Goal: Information Seeking & Learning: Check status

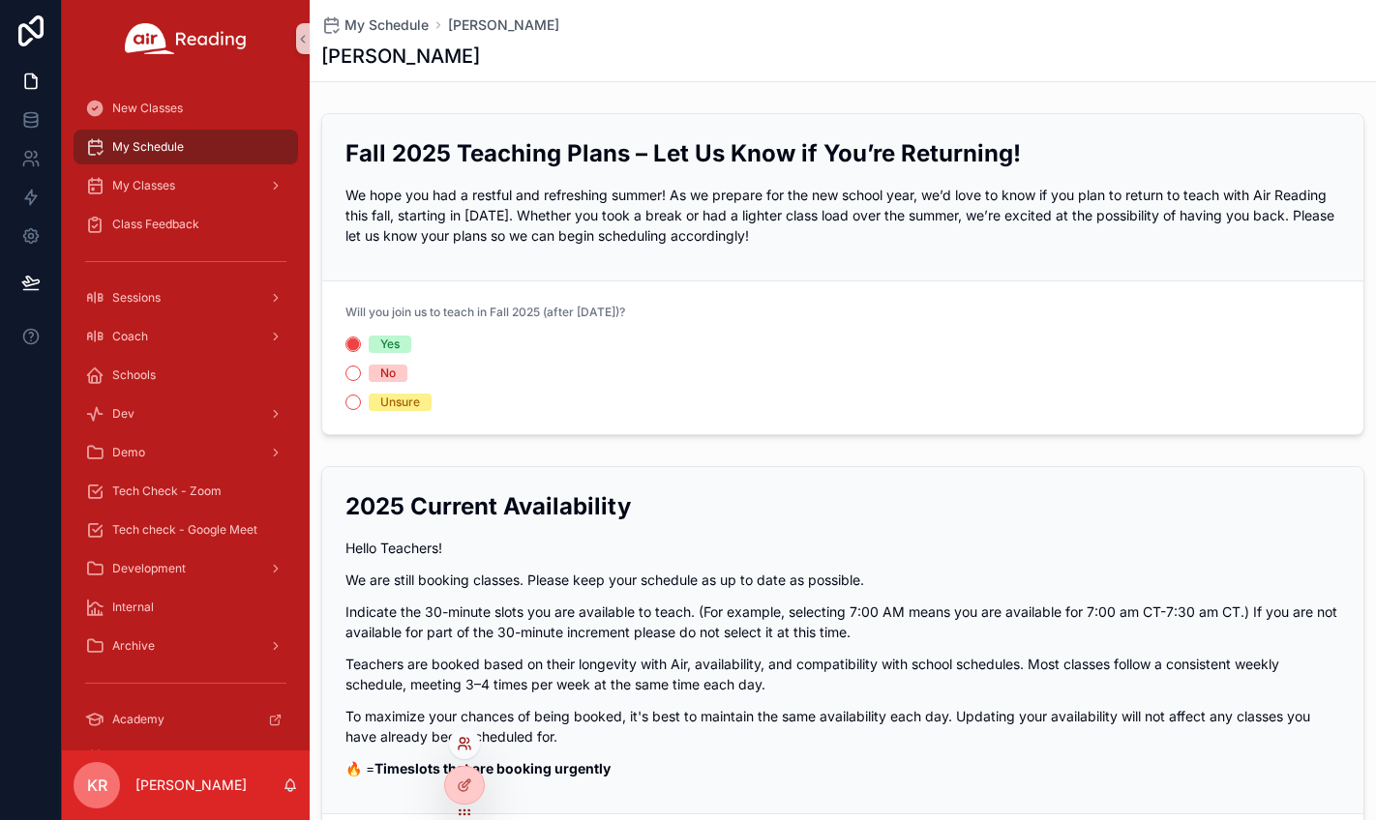
click at [461, 738] on icon at bounding box center [463, 748] width 8 height 4
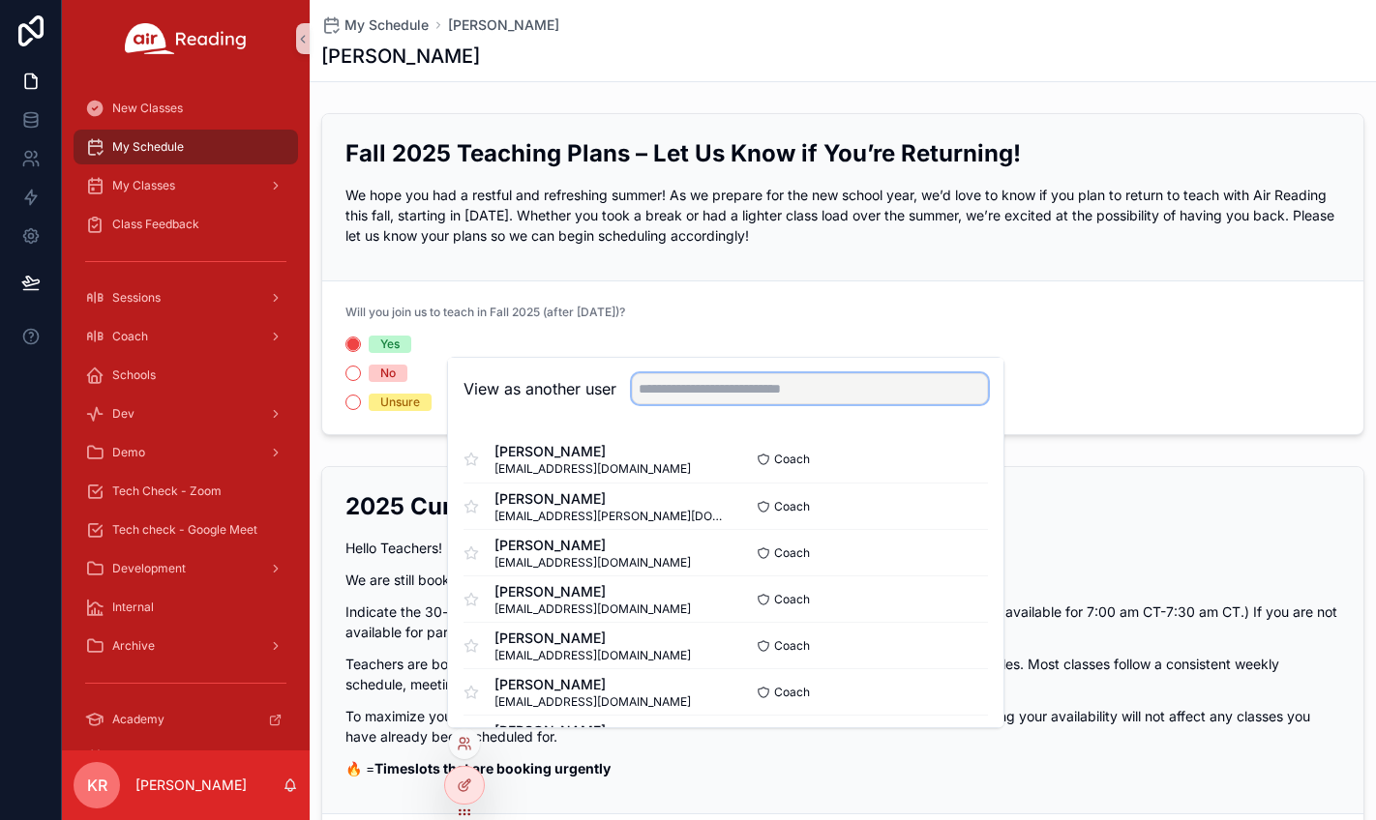
click at [670, 390] on input "text" at bounding box center [810, 388] width 356 height 31
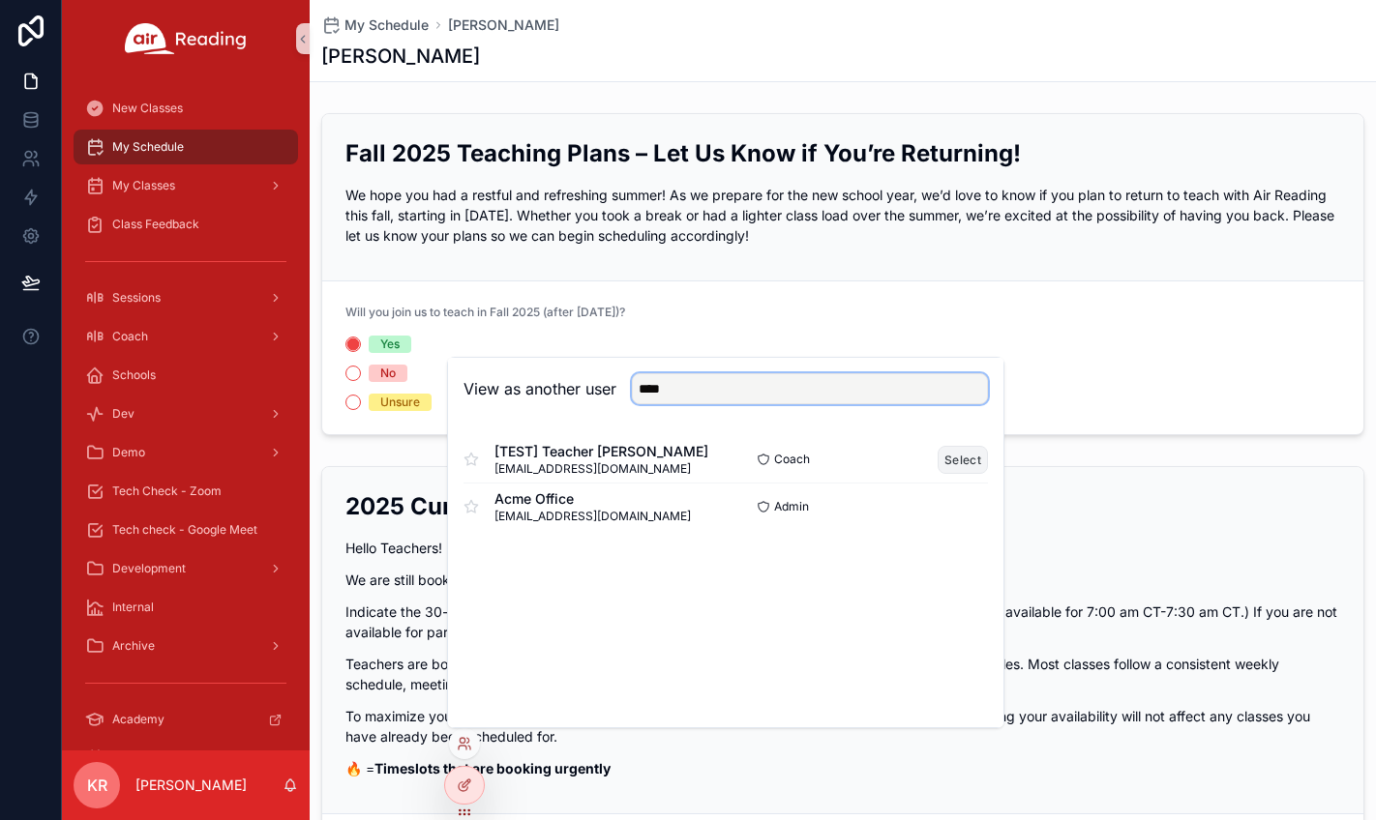
type input "****"
click at [958, 457] on button "Select" at bounding box center [962, 460] width 50 height 28
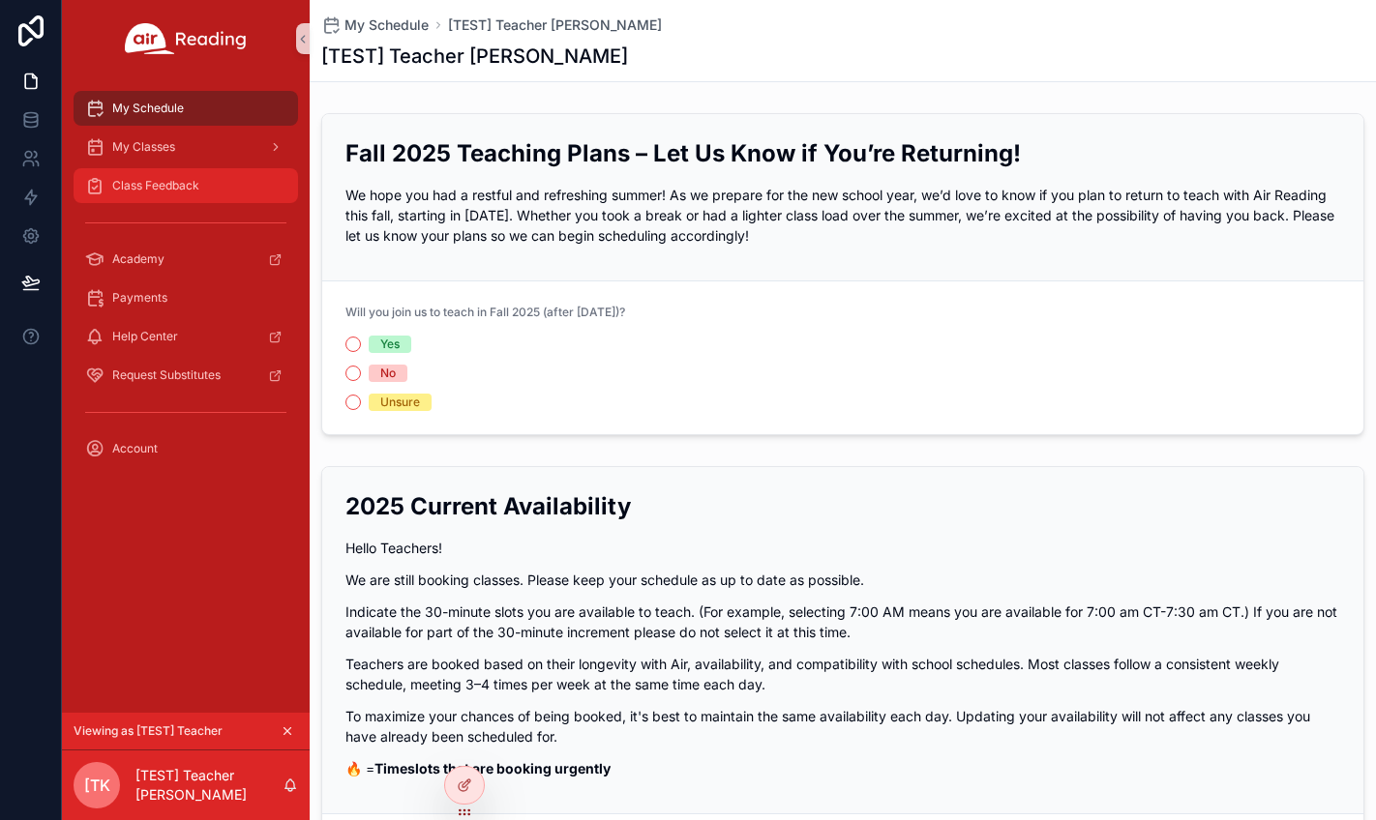
click at [204, 195] on div "Class Feedback" at bounding box center [185, 185] width 201 height 31
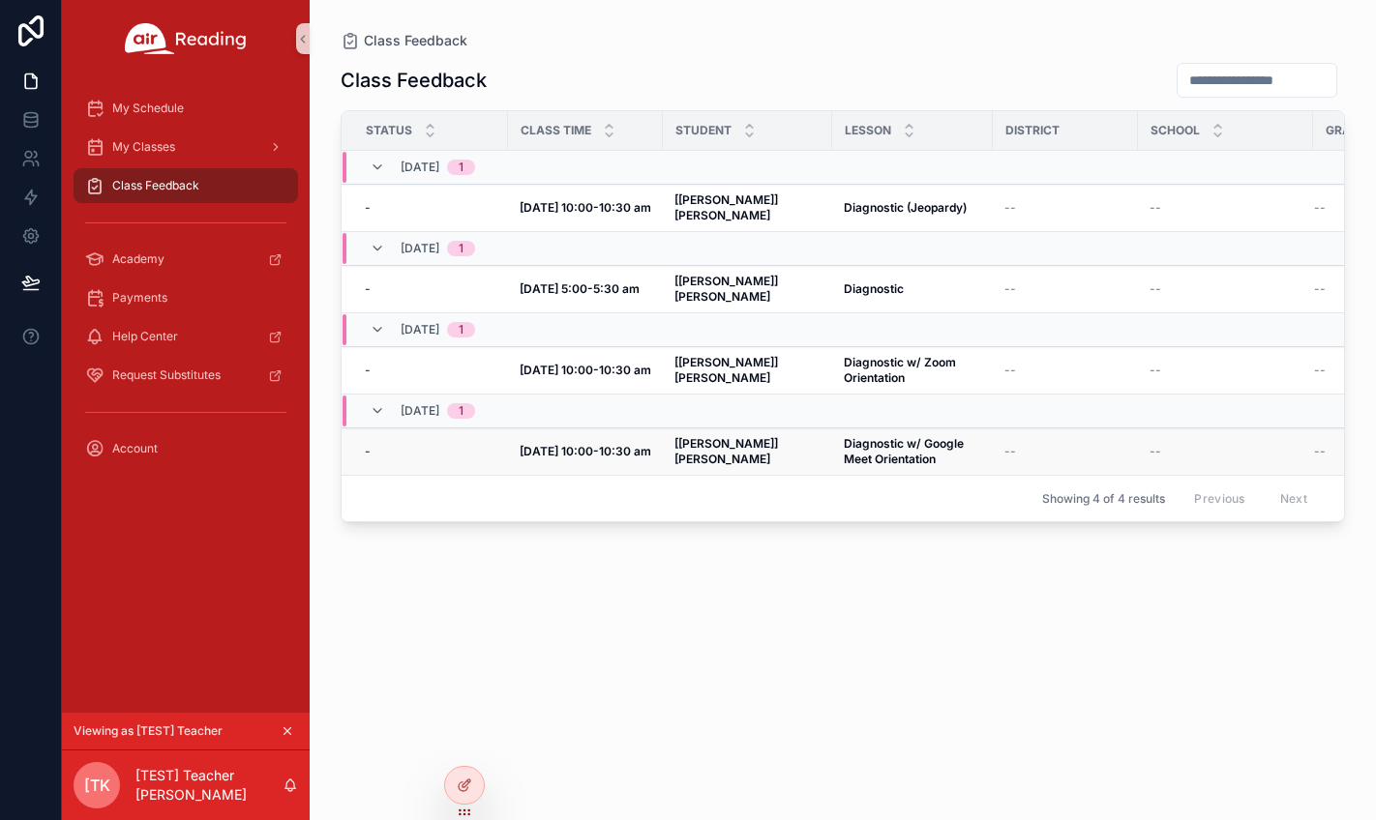
click at [850, 436] on strong "Diagnostic w/ Google Meet Orientation" at bounding box center [905, 451] width 123 height 30
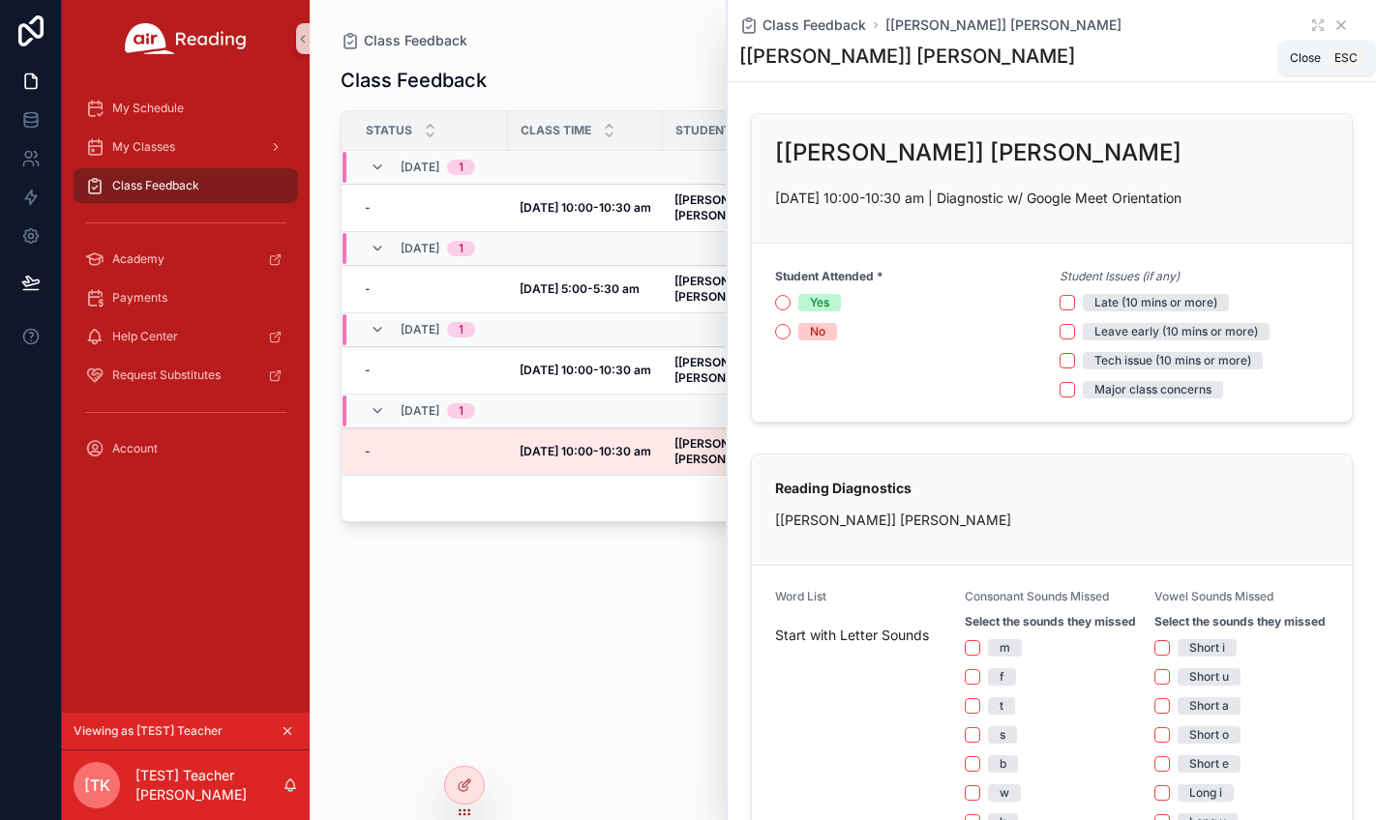
click at [1333, 26] on icon "scrollable content" at bounding box center [1340, 24] width 15 height 15
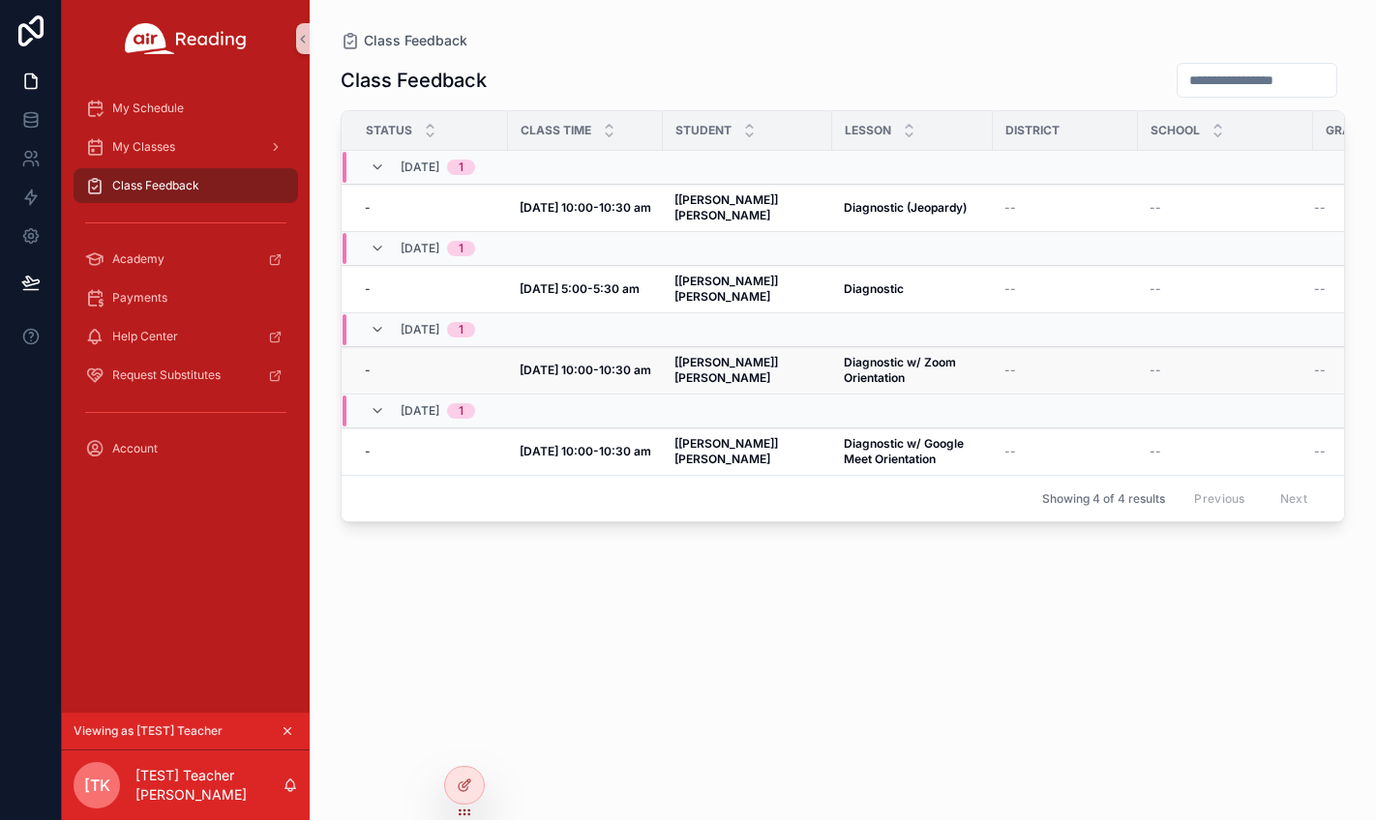
click at [865, 355] on span "Diagnostic w/ Zoom Orientation" at bounding box center [912, 370] width 137 height 31
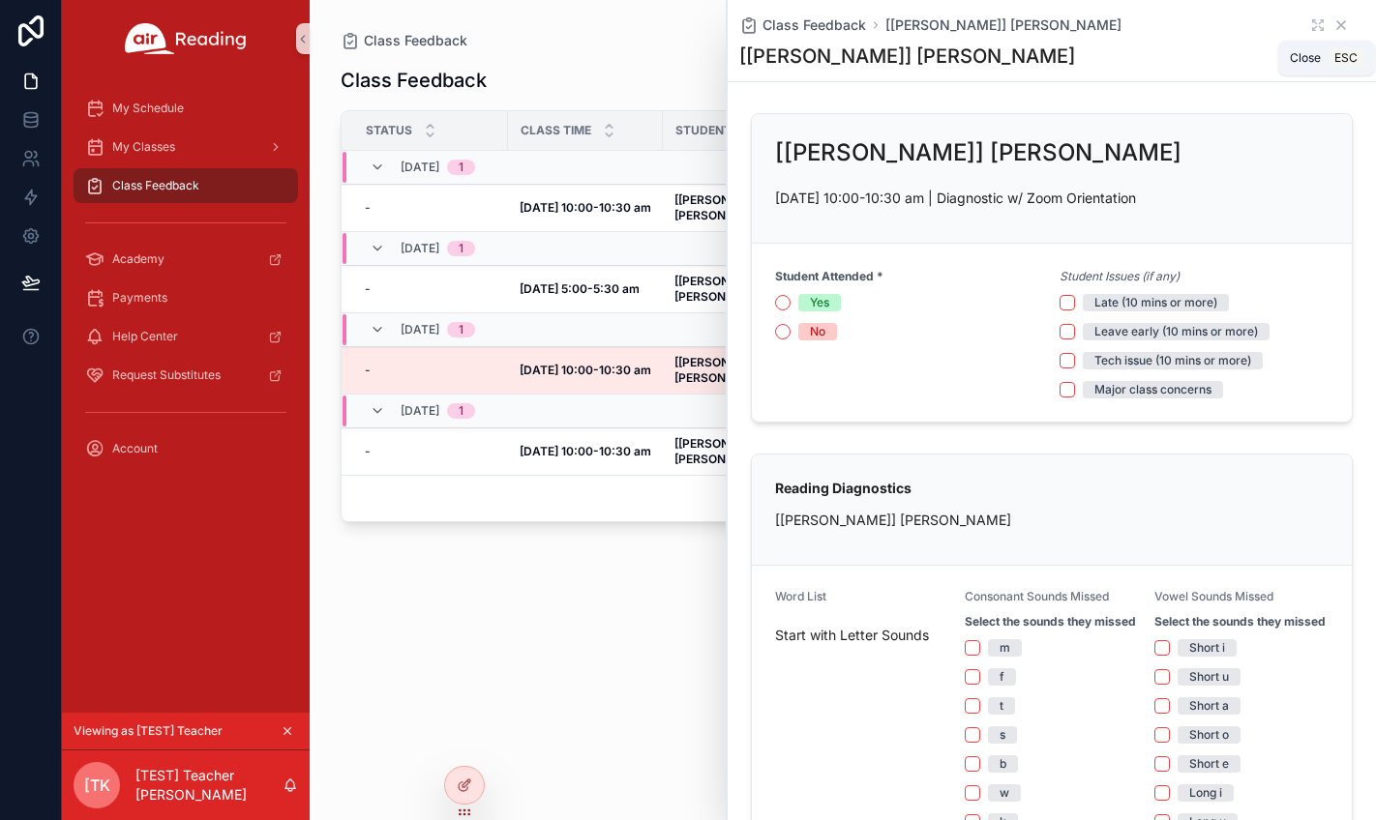
click at [1333, 28] on icon "scrollable content" at bounding box center [1340, 24] width 15 height 15
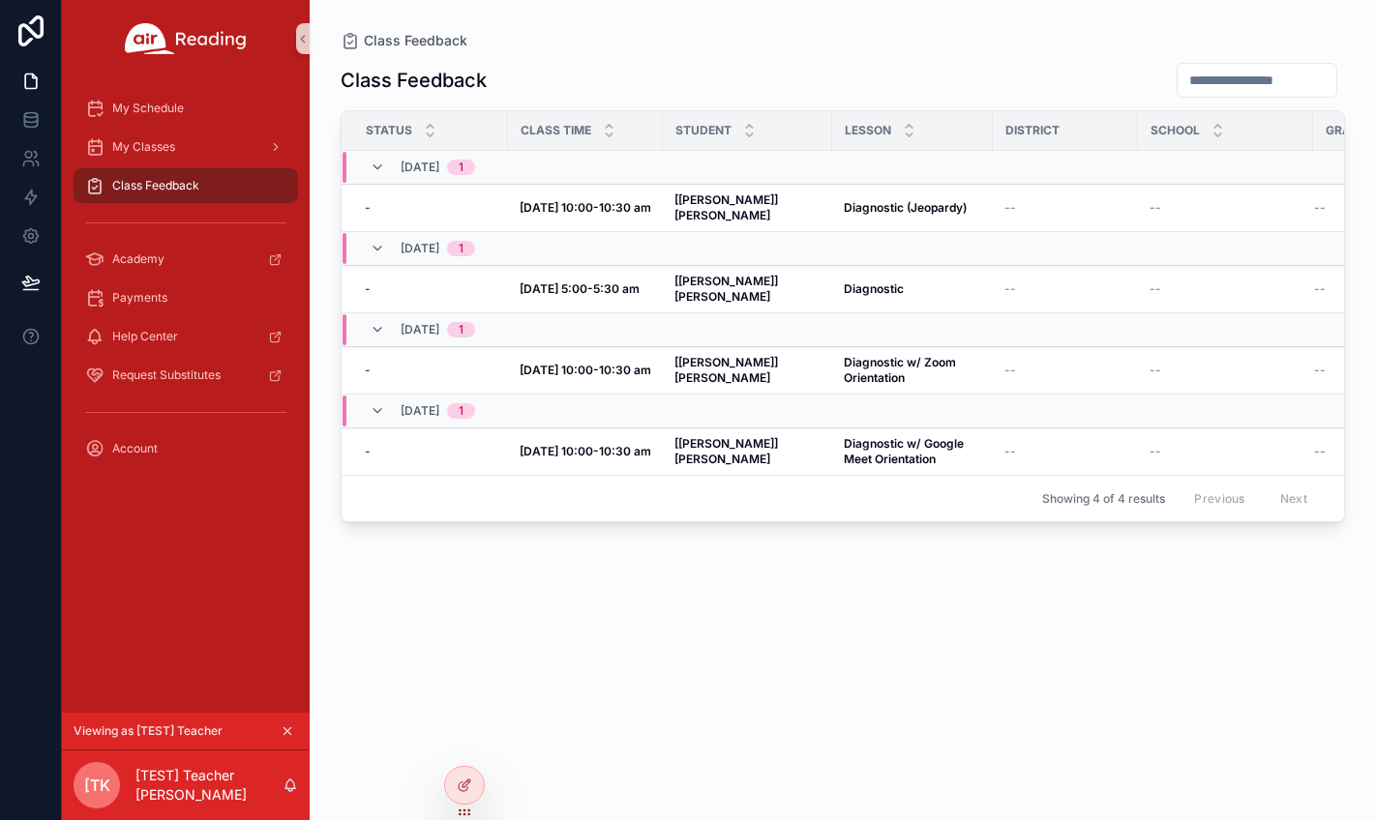
click at [289, 726] on icon "scrollable content" at bounding box center [288, 732] width 14 height 14
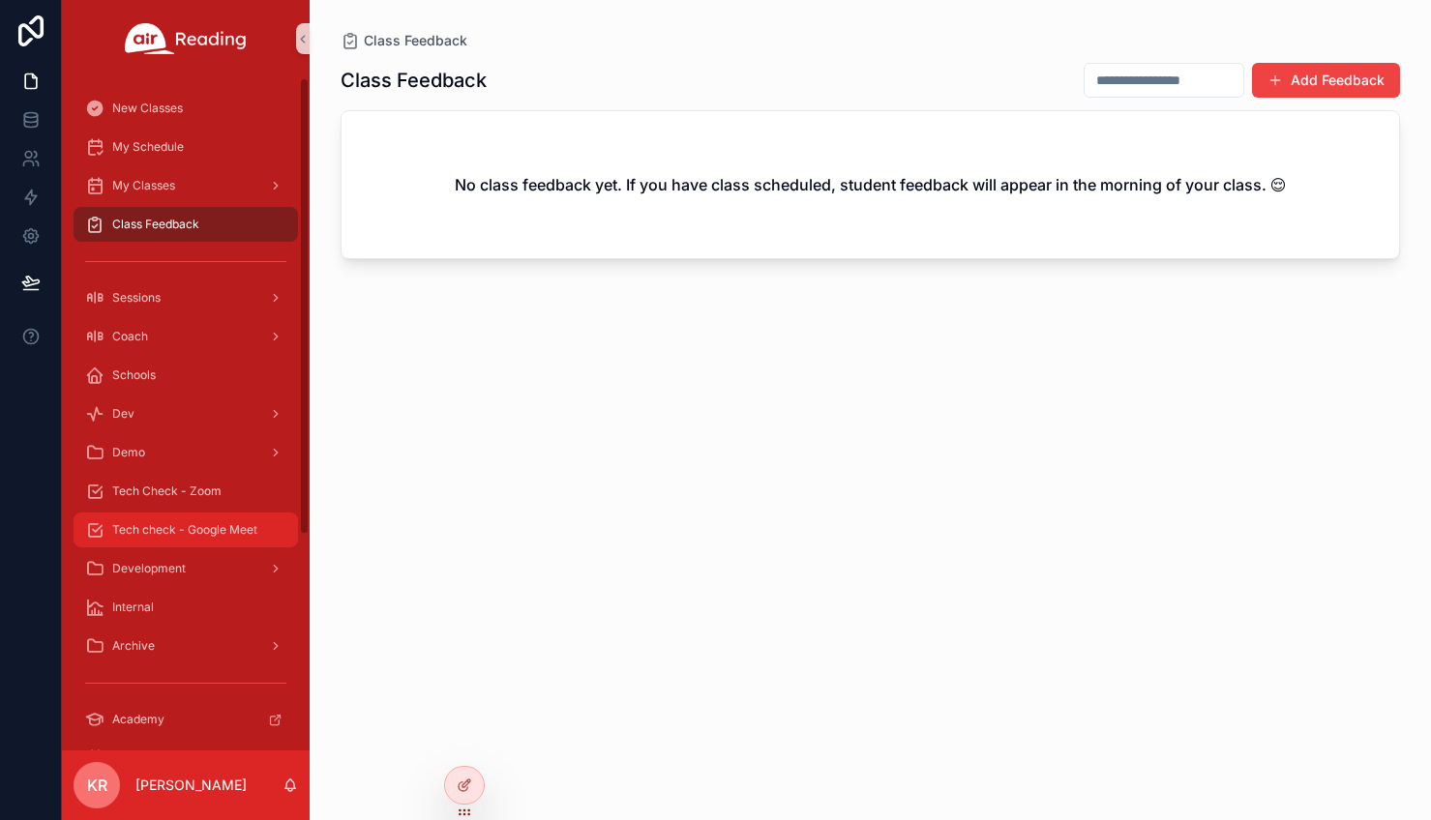
click at [217, 528] on span "Tech check - Google Meet" at bounding box center [184, 529] width 145 height 15
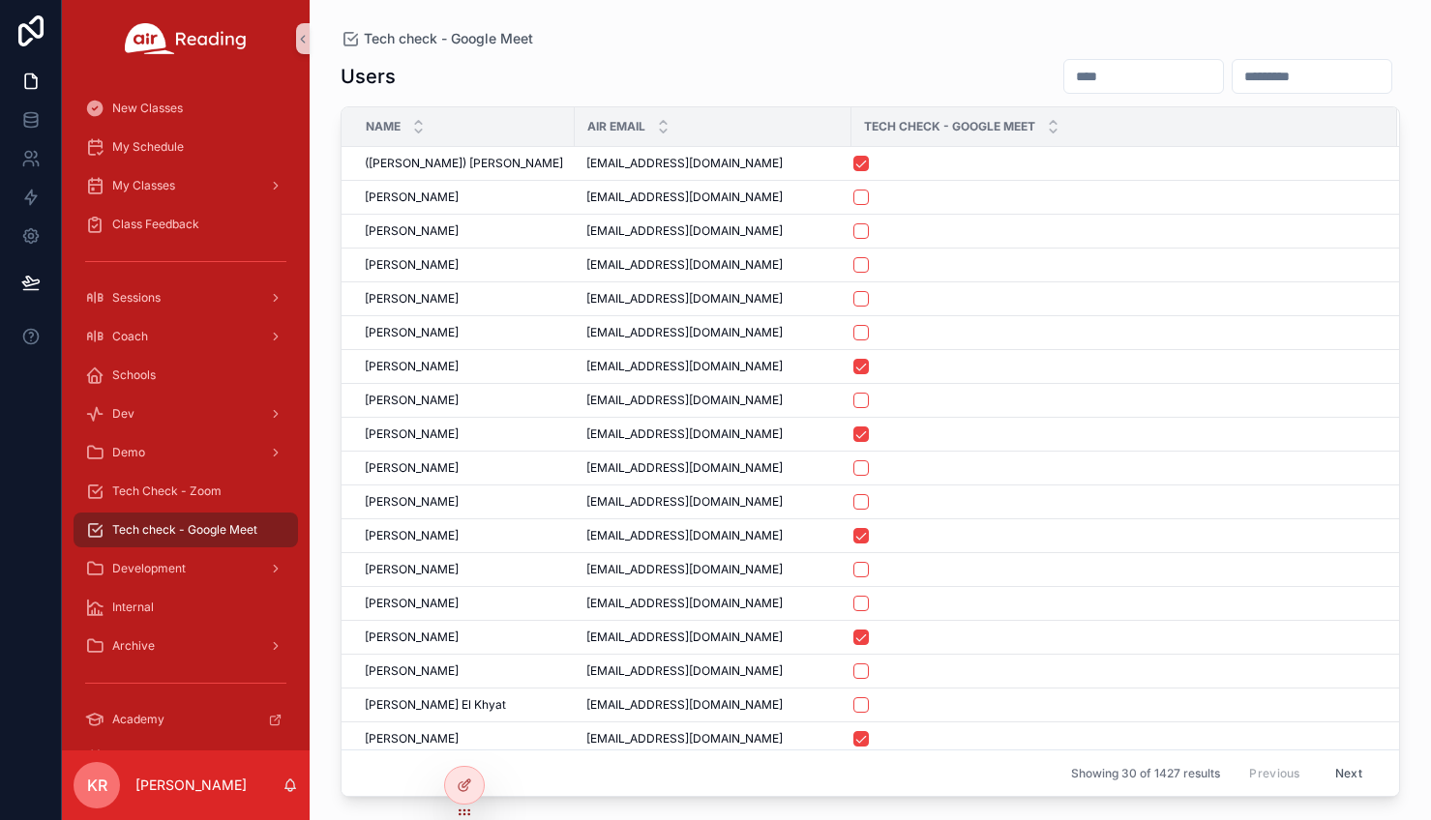
click at [1064, 74] on input "scrollable content" at bounding box center [1143, 76] width 159 height 27
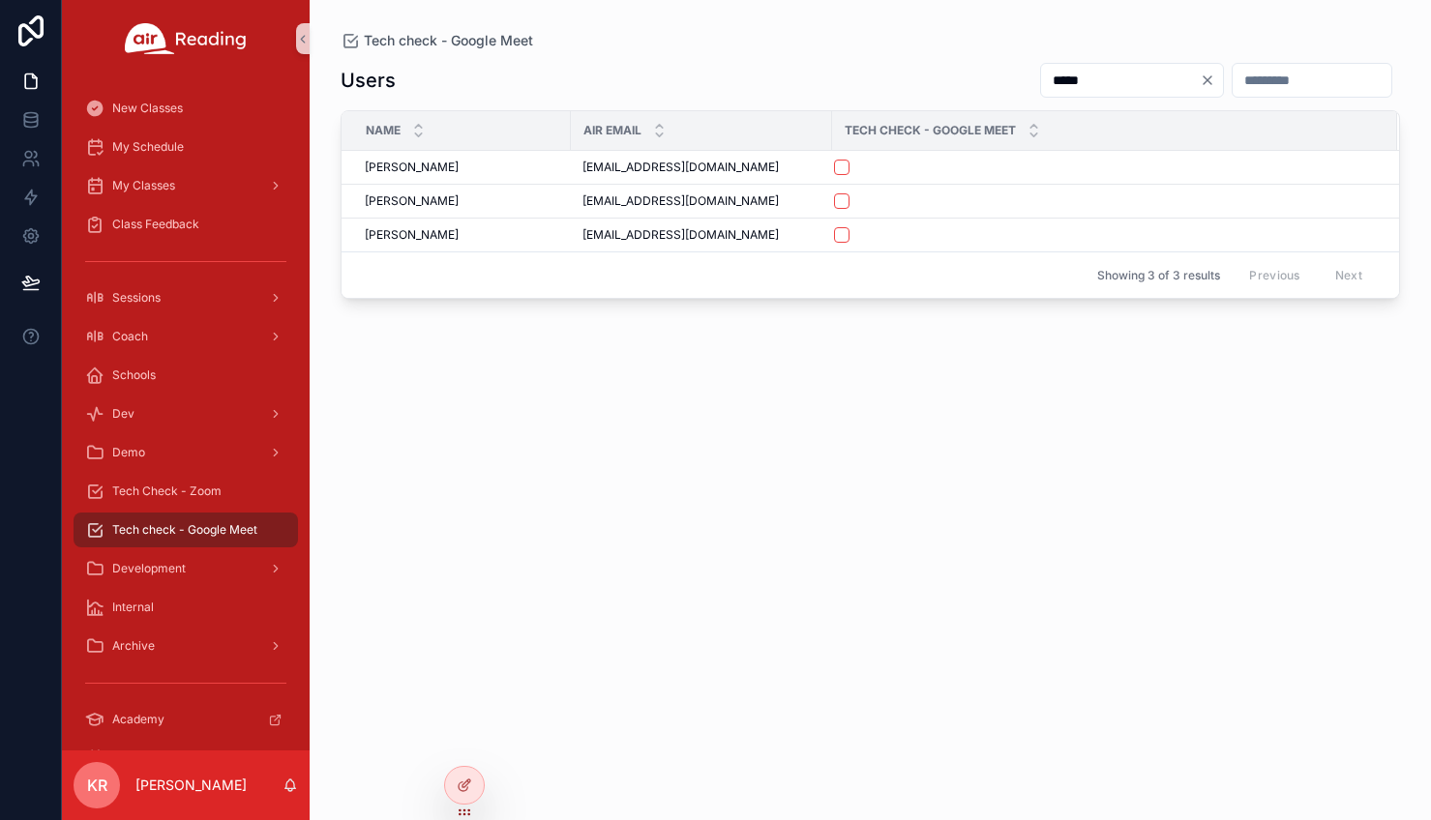
type input "*****"
click at [1199, 79] on icon "Clear" at bounding box center [1206, 80] width 15 height 15
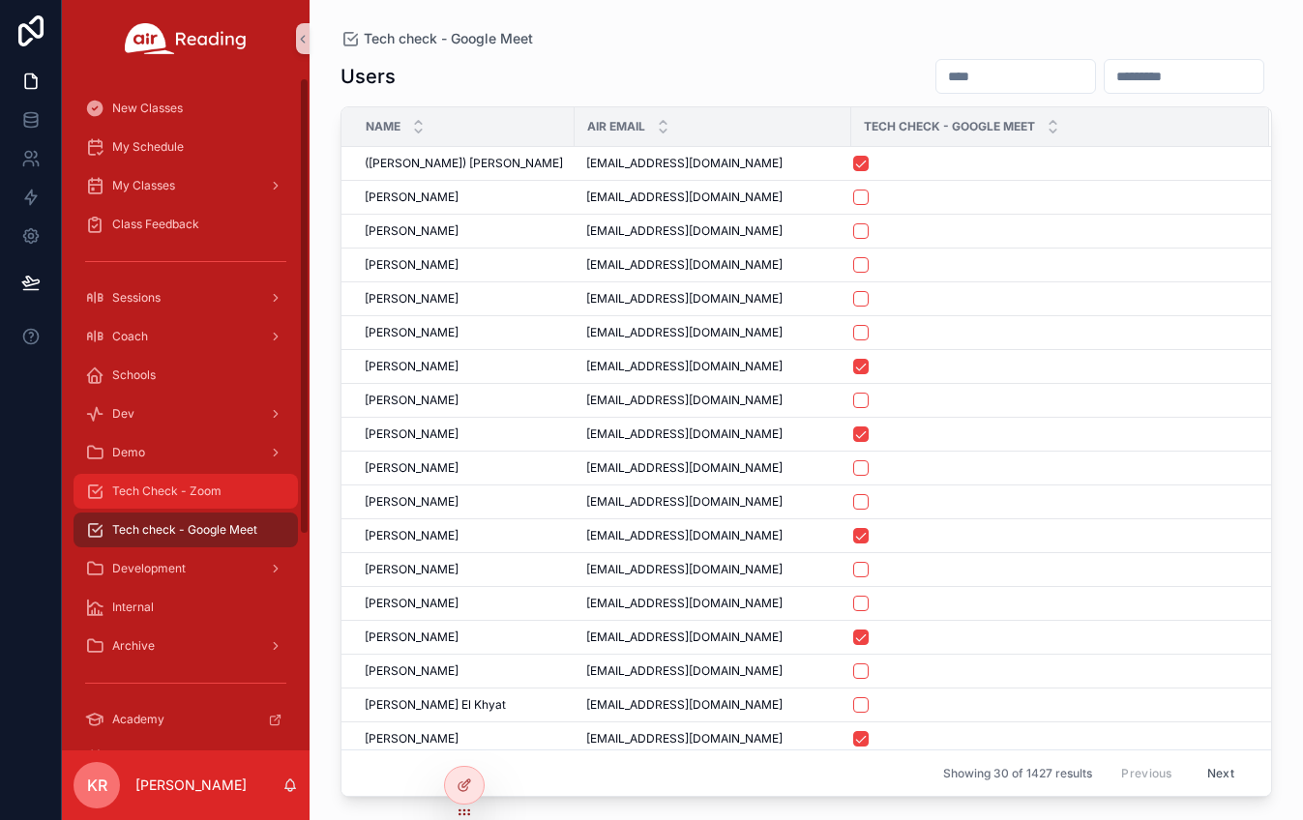
click at [207, 489] on span "Tech Check - Zoom" at bounding box center [166, 491] width 109 height 15
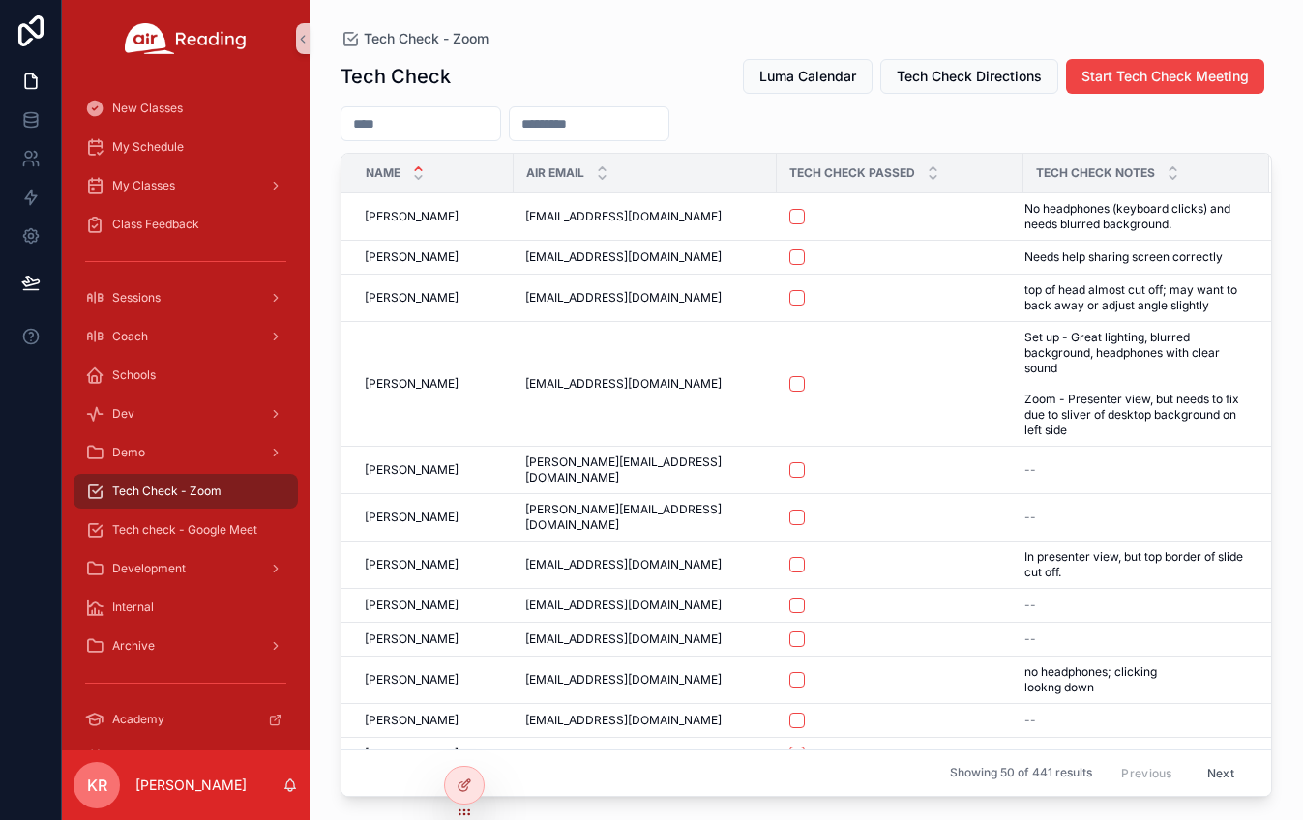
click at [477, 127] on input "scrollable content" at bounding box center [420, 123] width 159 height 27
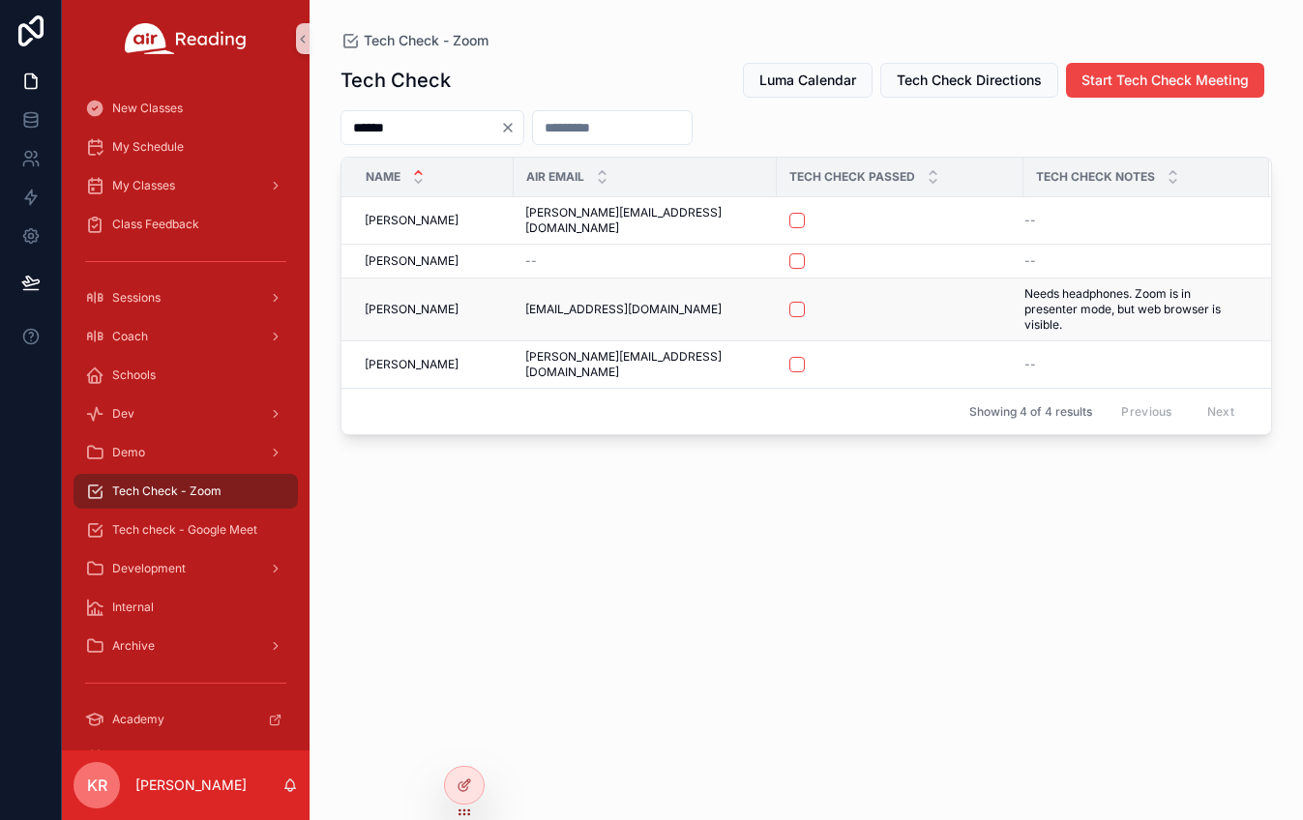
type input "******"
click at [789, 302] on button "scrollable content" at bounding box center [796, 309] width 15 height 15
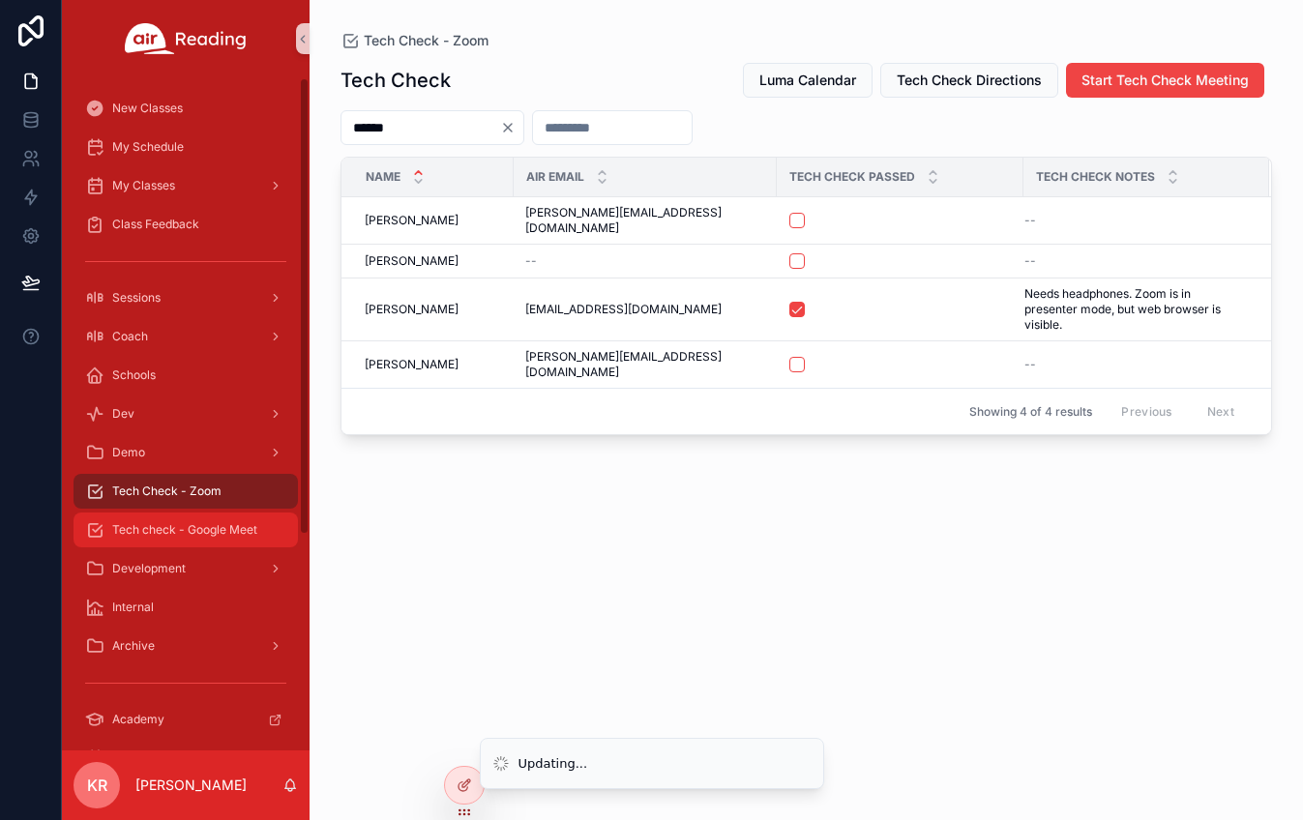
click at [235, 534] on span "Tech check - Google Meet" at bounding box center [184, 529] width 145 height 15
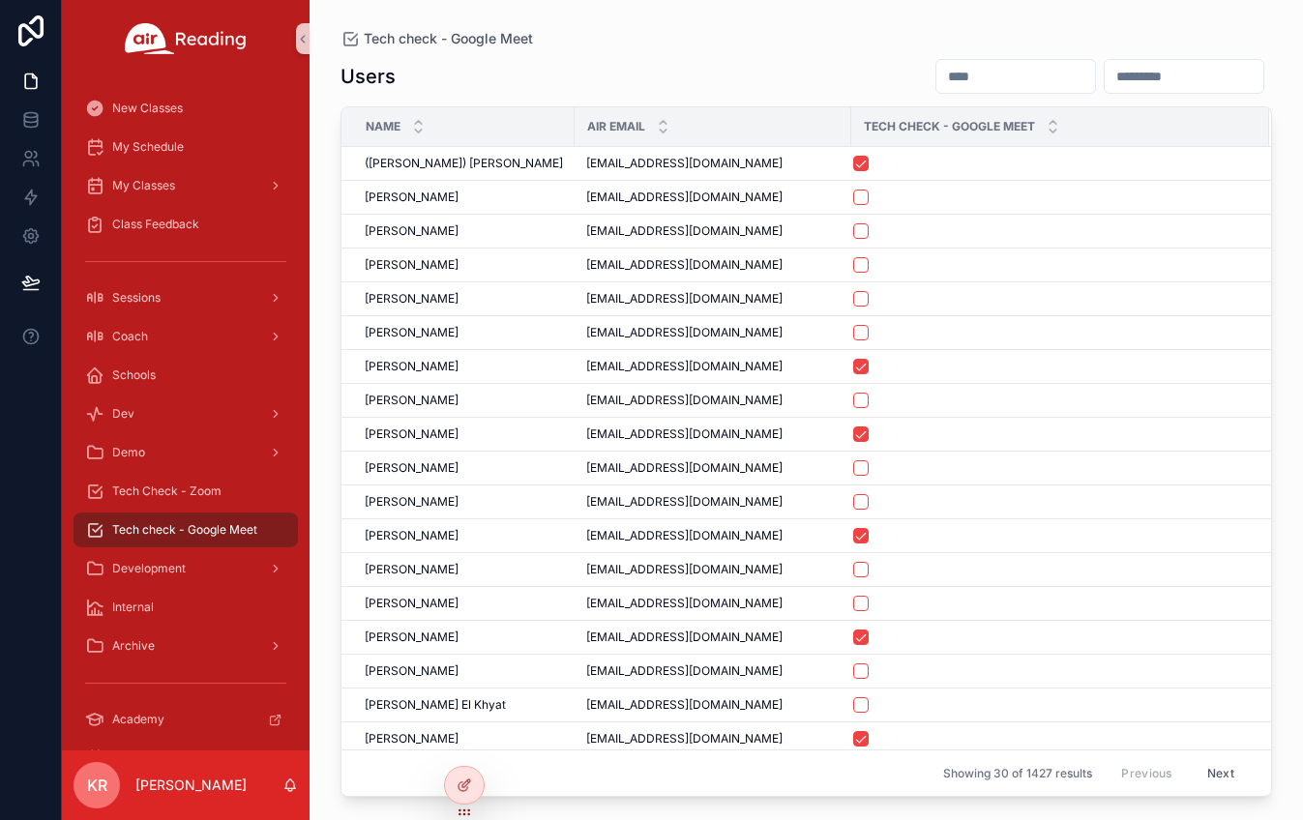
click at [936, 78] on input "scrollable content" at bounding box center [1015, 76] width 159 height 27
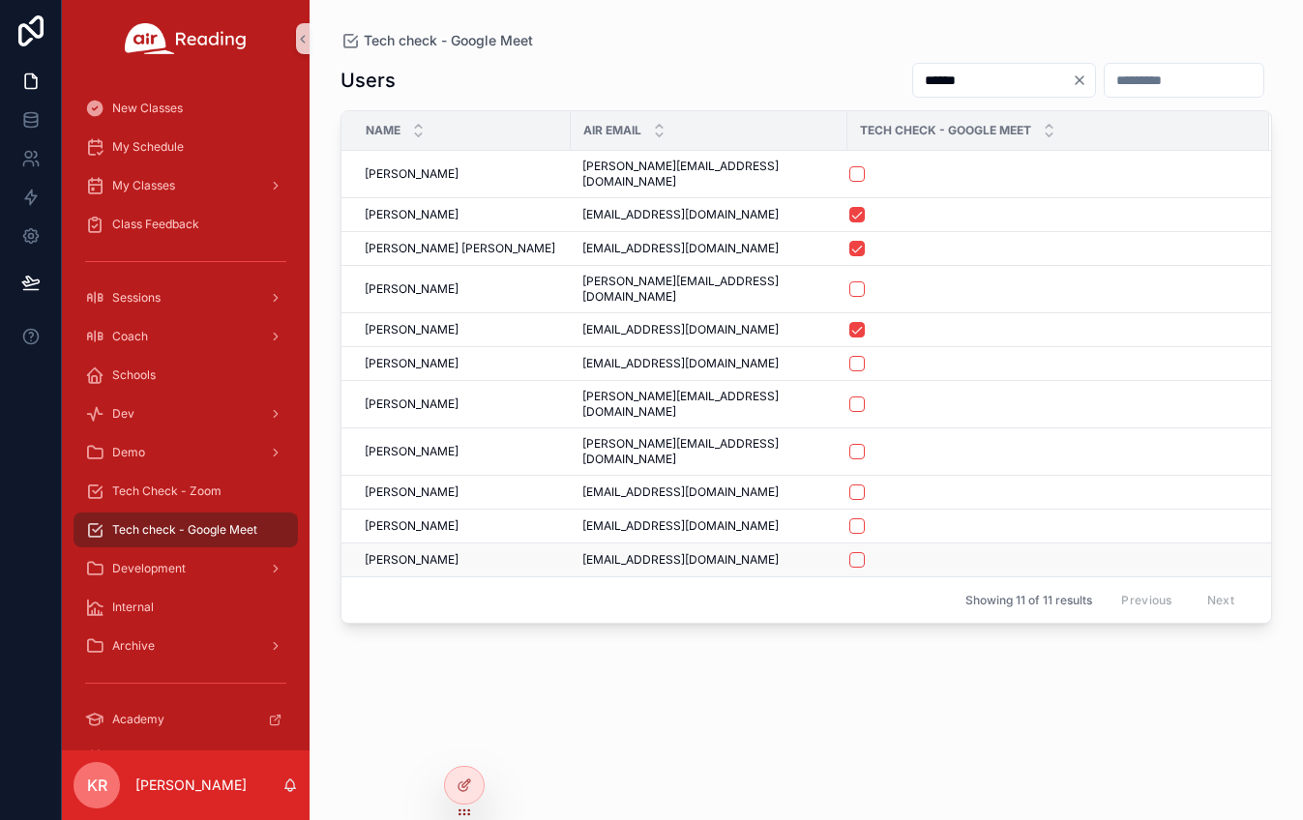
type input "******"
click at [849, 552] on button "scrollable content" at bounding box center [856, 559] width 15 height 15
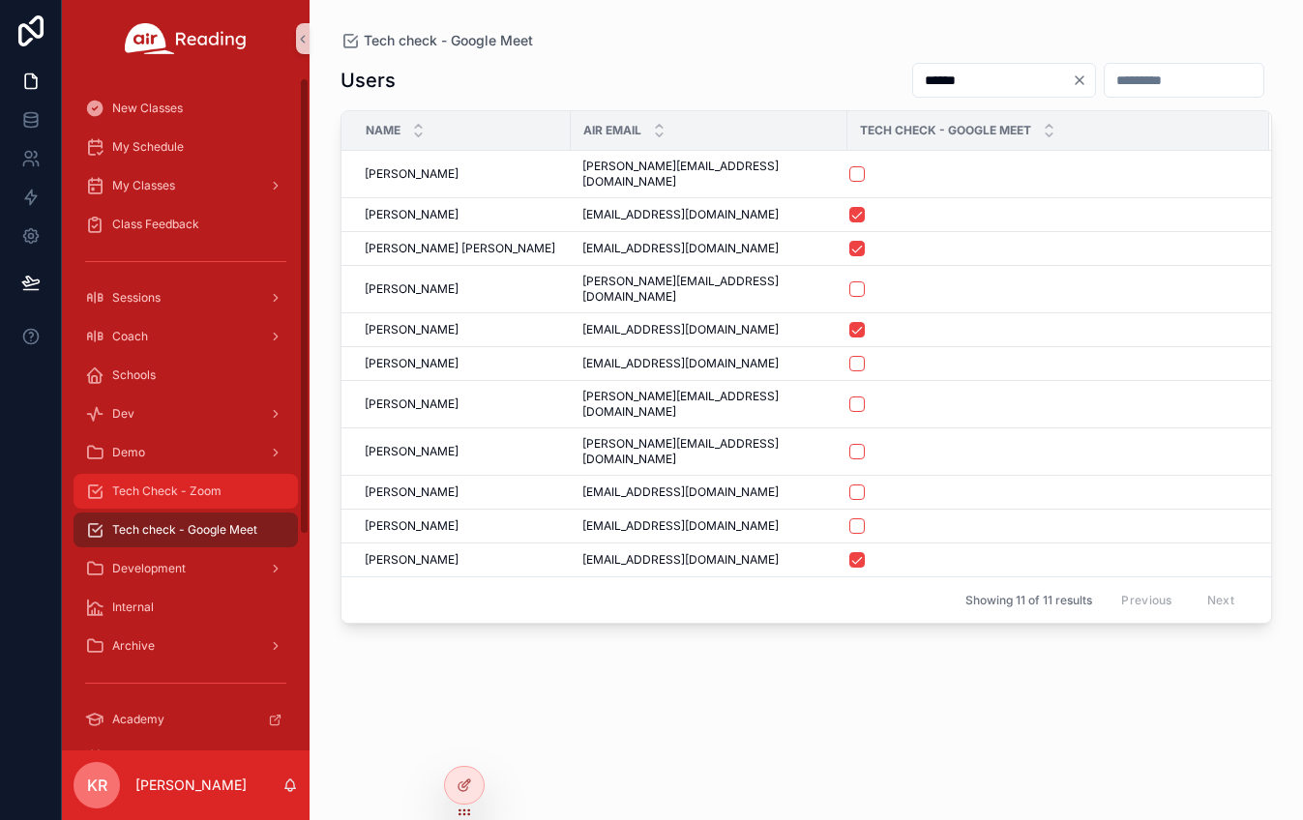
click at [213, 497] on span "Tech Check - Zoom" at bounding box center [166, 491] width 109 height 15
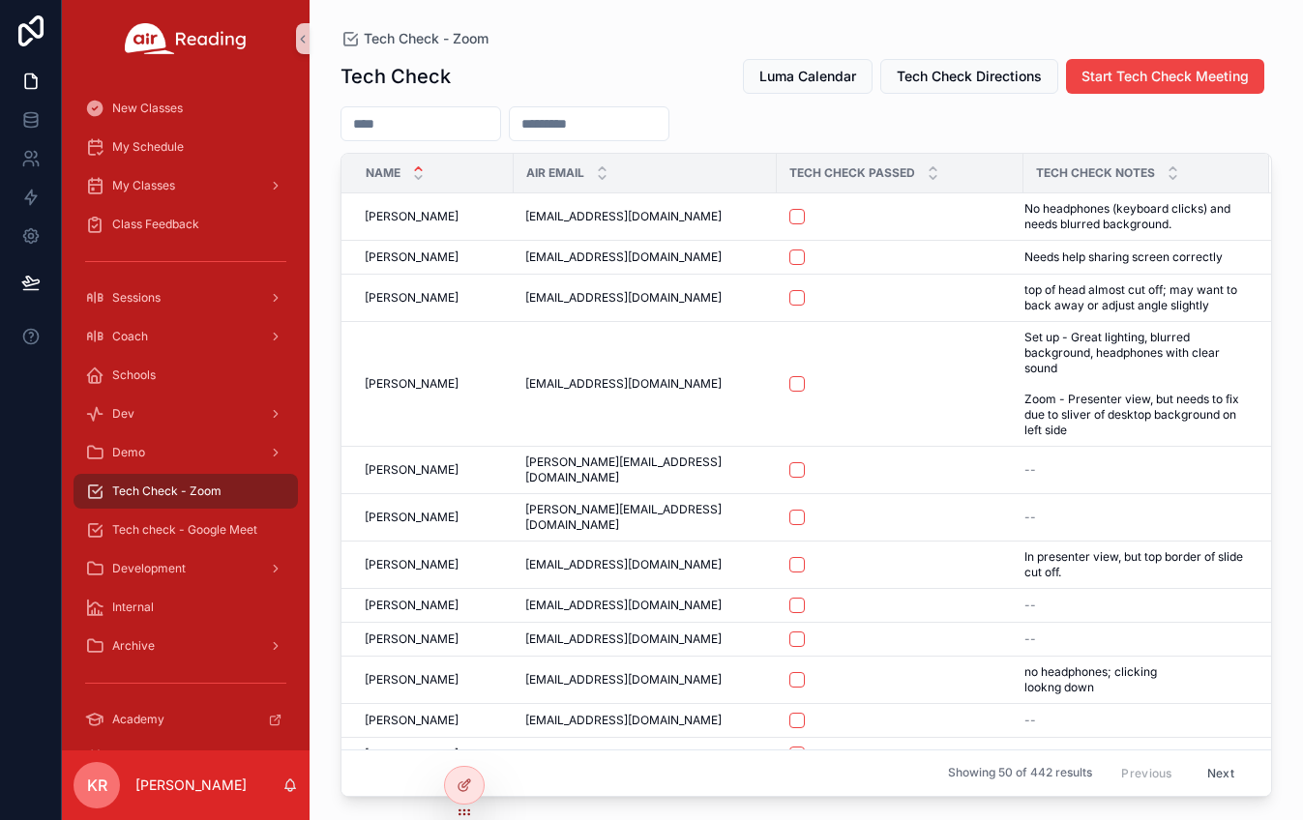
click at [482, 130] on input "scrollable content" at bounding box center [420, 123] width 159 height 27
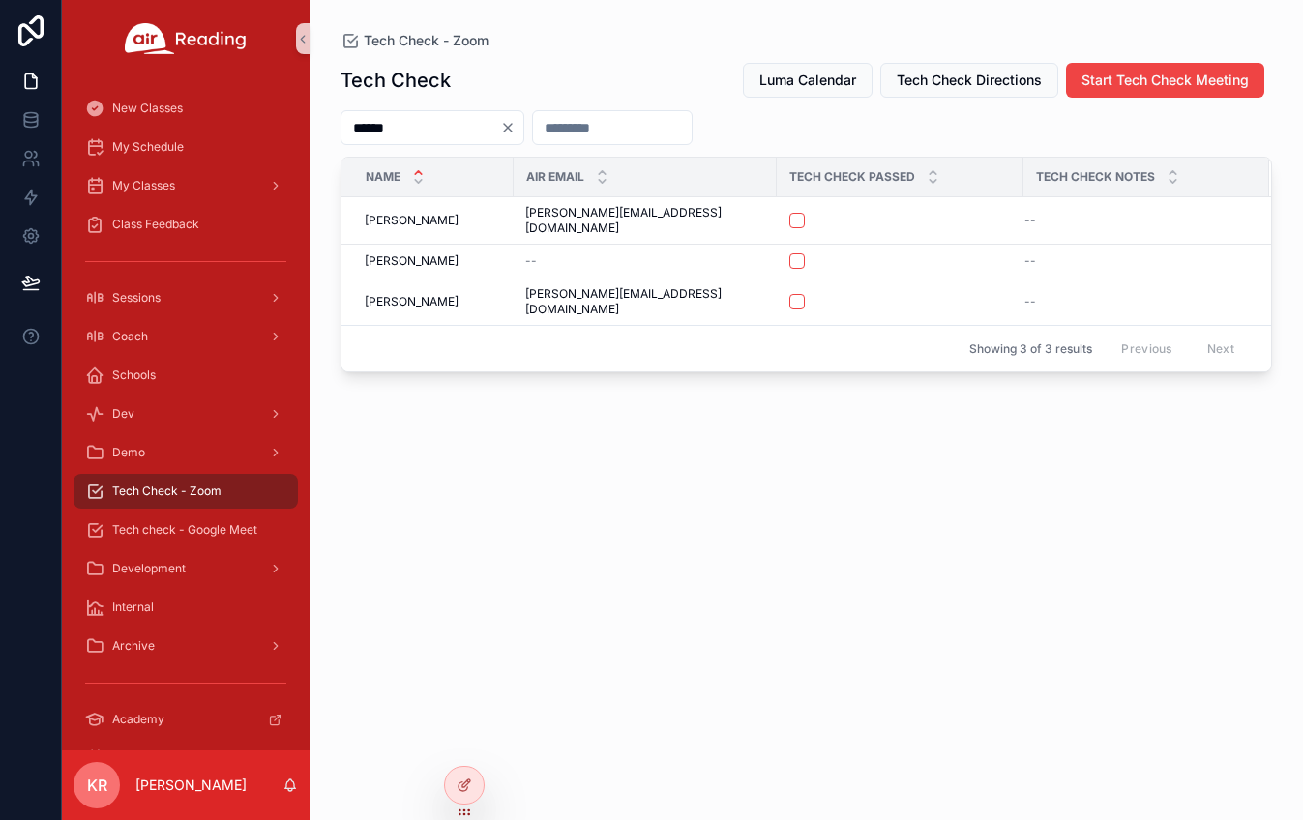
type input "******"
click at [512, 130] on icon "Clear" at bounding box center [508, 128] width 8 height 8
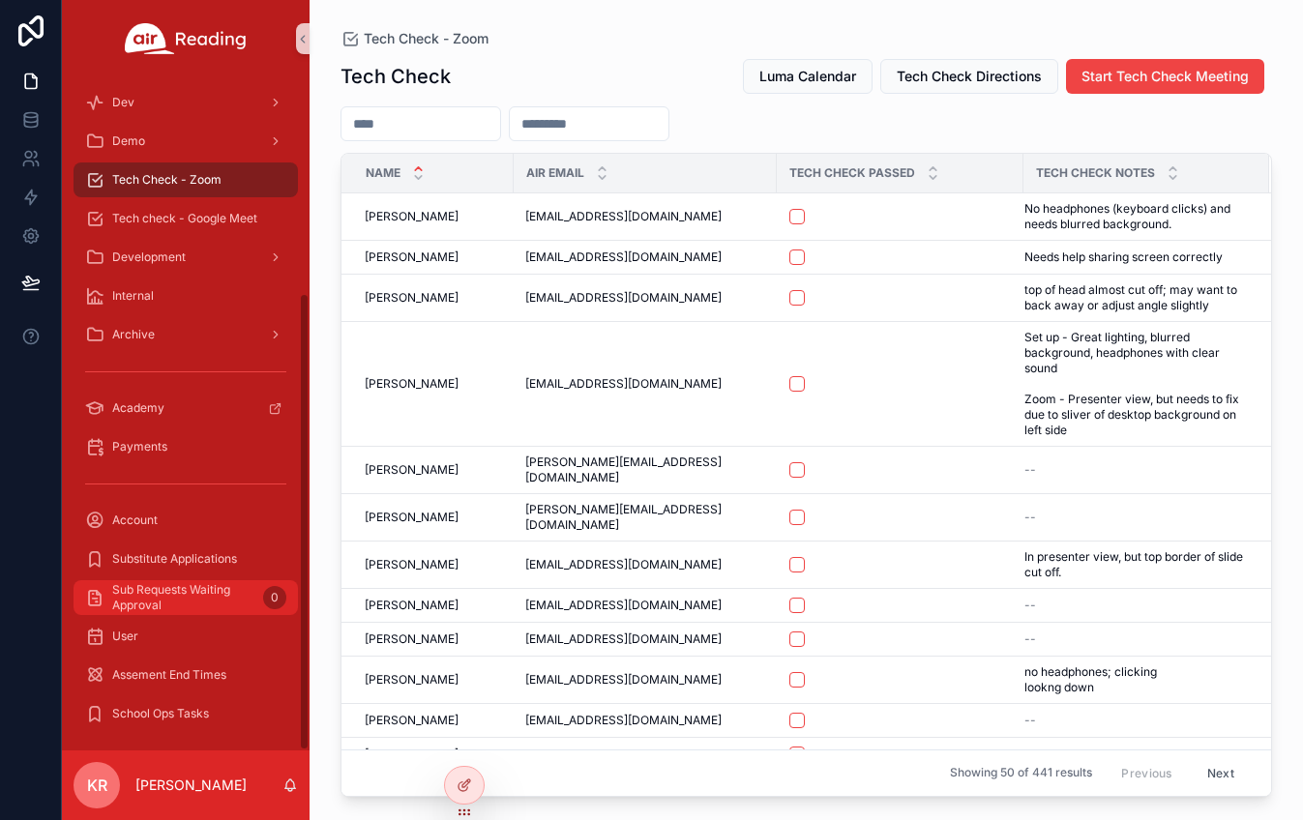
scroll to position [317, 0]
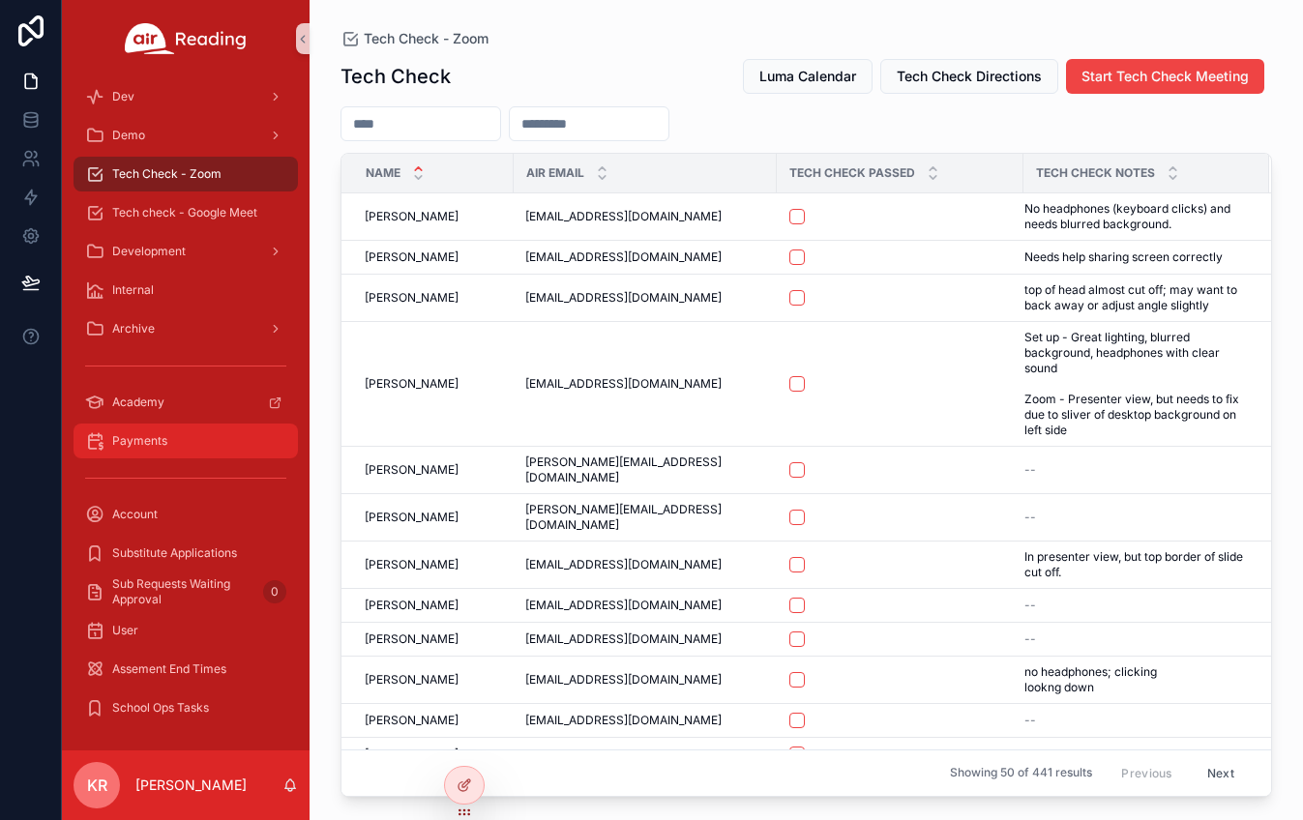
click at [152, 445] on span "Payments" at bounding box center [139, 440] width 55 height 15
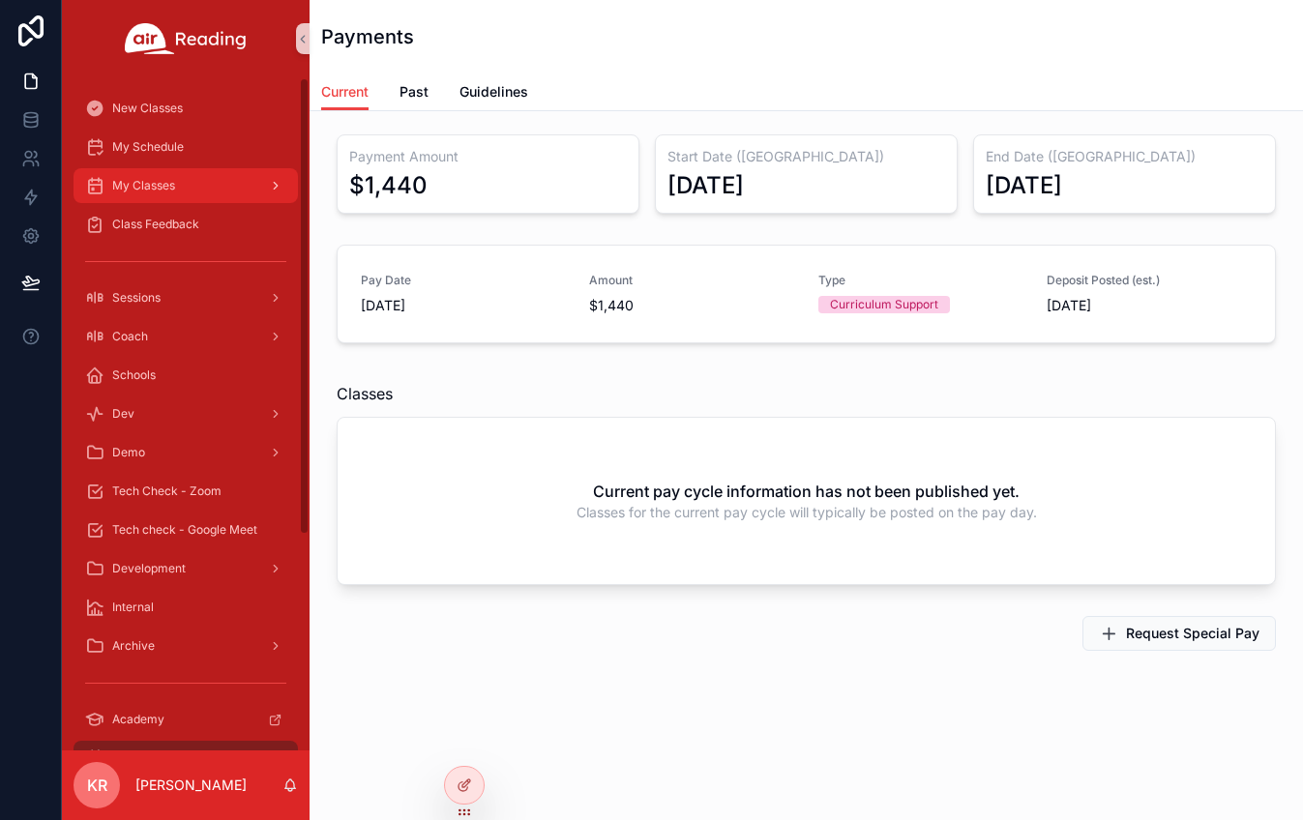
click at [197, 191] on div "My Classes" at bounding box center [185, 185] width 201 height 31
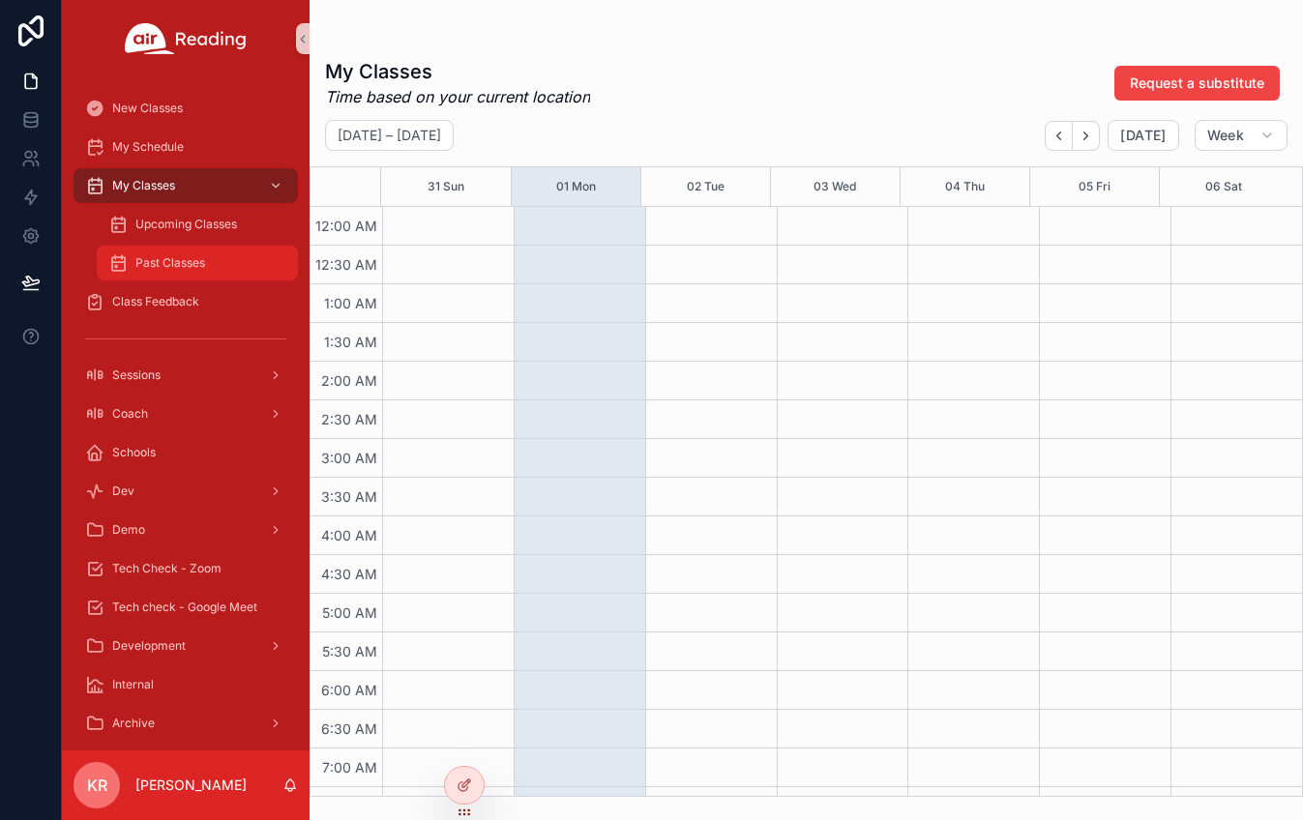
click at [188, 267] on span "Past Classes" at bounding box center [170, 262] width 70 height 15
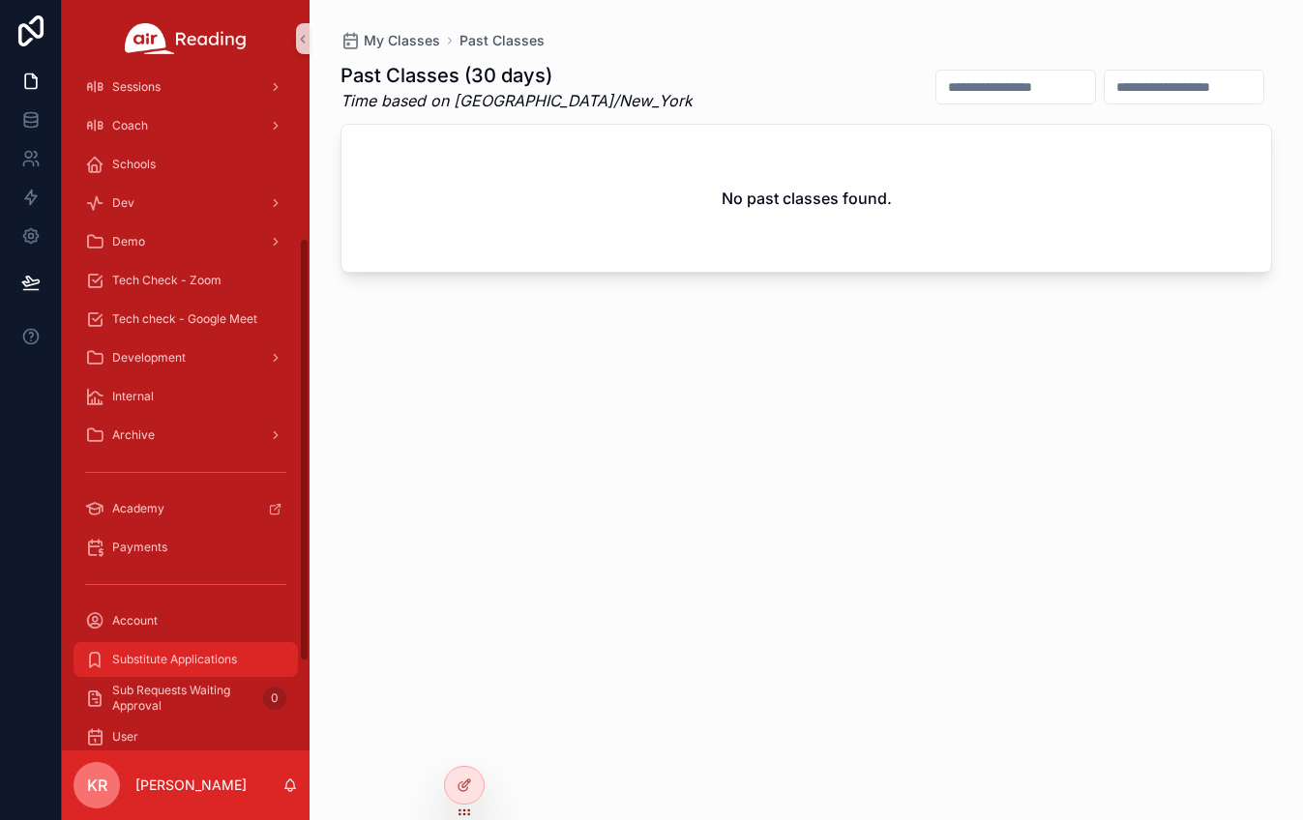
scroll to position [290, 0]
